Goal: Task Accomplishment & Management: Manage account settings

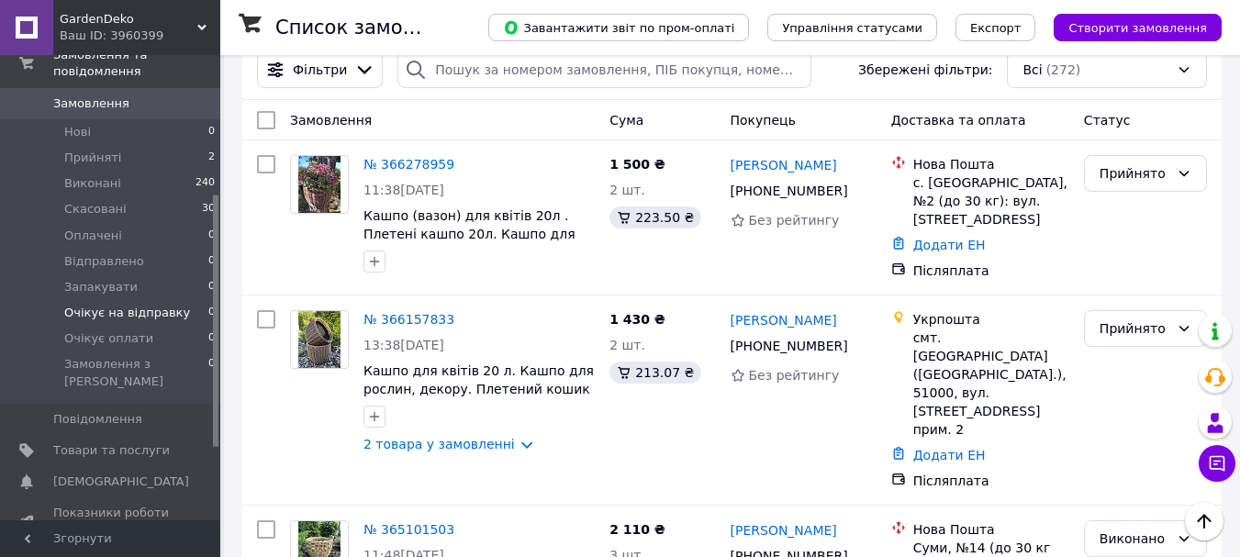
scroll to position [275, 0]
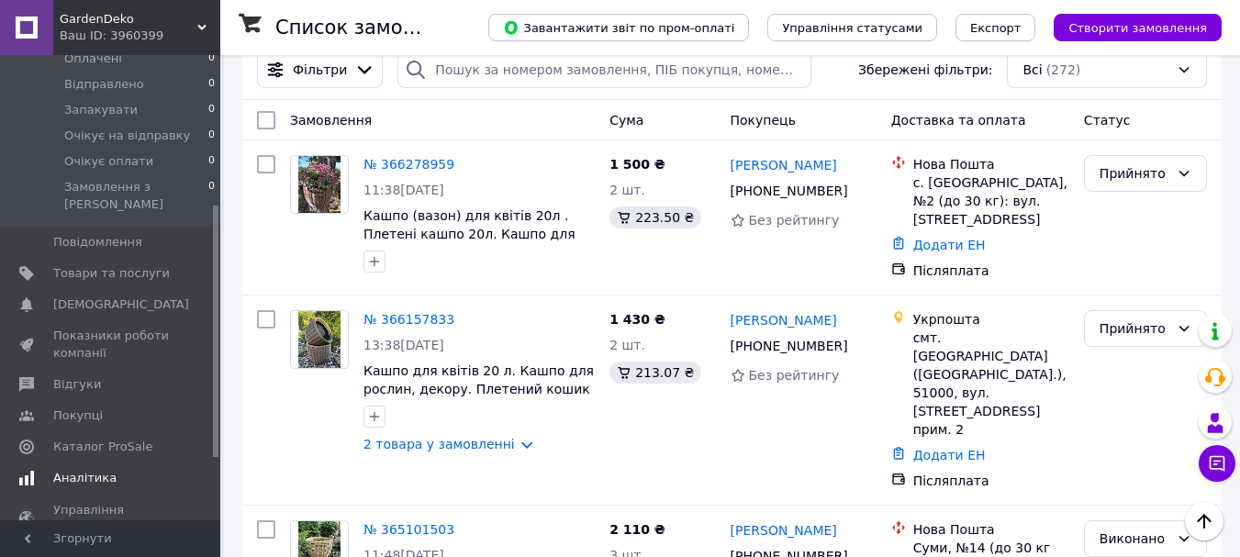
click at [95, 470] on span "Аналітика" at bounding box center [84, 478] width 63 height 17
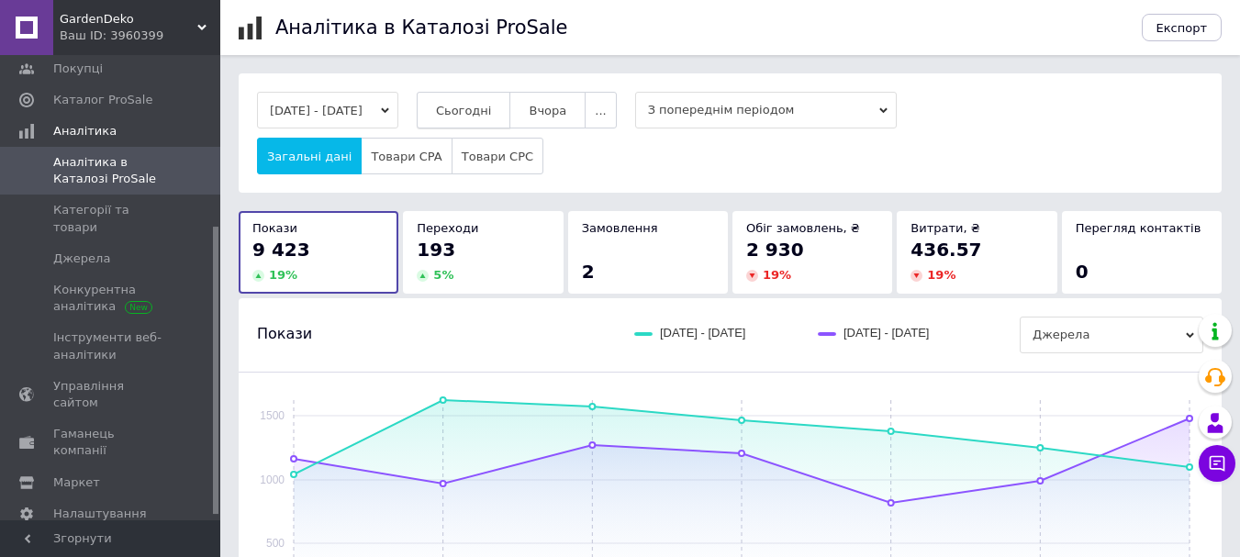
click at [492, 108] on span "Сьогодні" at bounding box center [464, 111] width 56 height 14
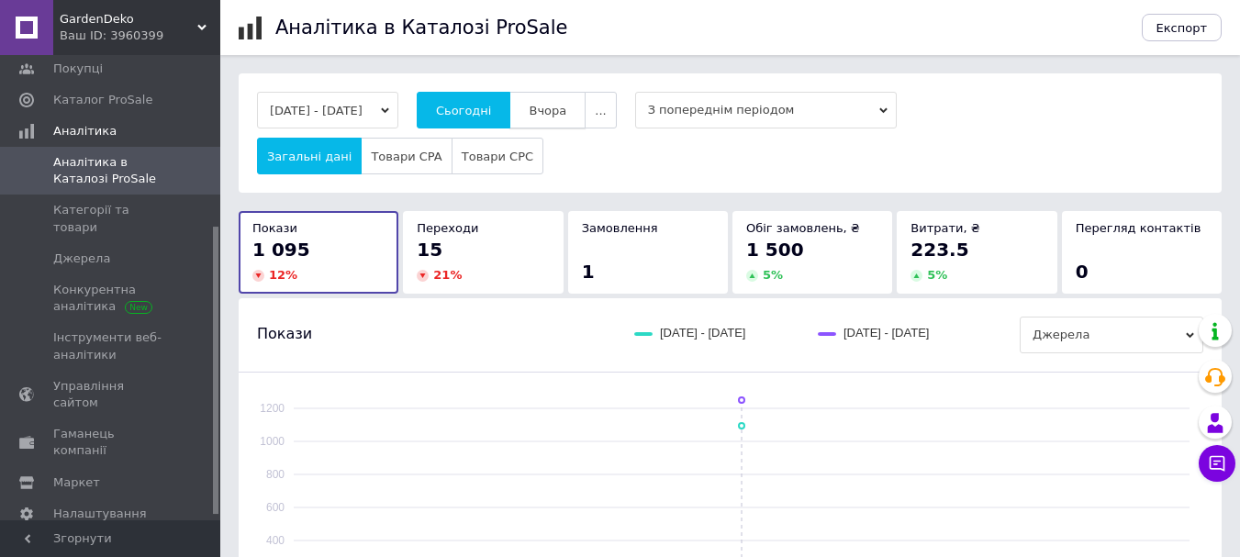
click at [566, 109] on span "Вчора" at bounding box center [547, 111] width 38 height 14
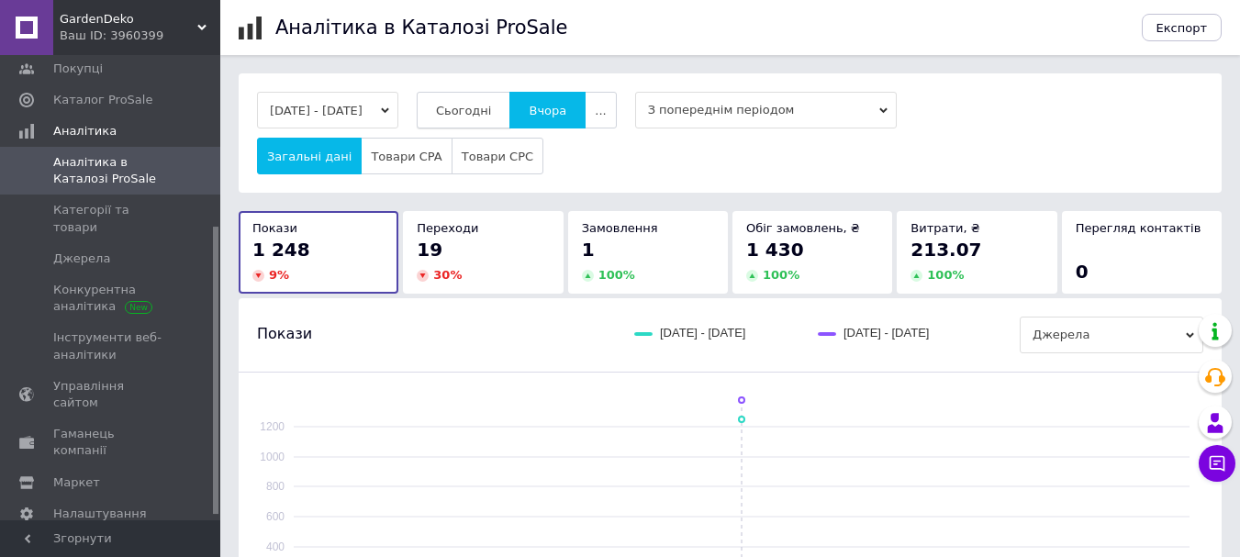
click at [484, 105] on span "Сьогодні" at bounding box center [464, 111] width 56 height 14
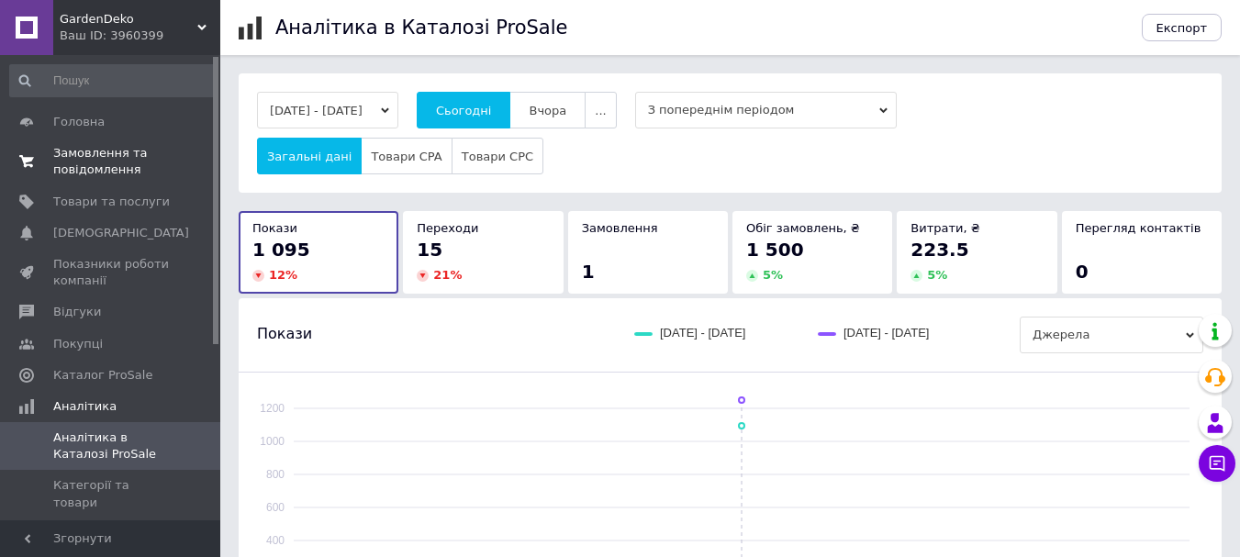
click at [95, 164] on span "Замовлення та повідомлення" at bounding box center [111, 161] width 117 height 33
